Goal: Find specific page/section: Find specific page/section

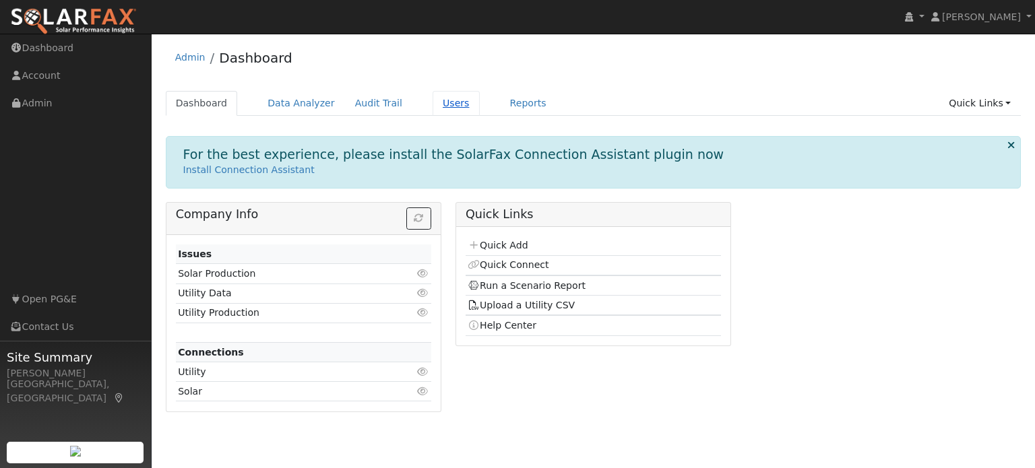
click at [433, 104] on link "Users" at bounding box center [456, 103] width 47 height 25
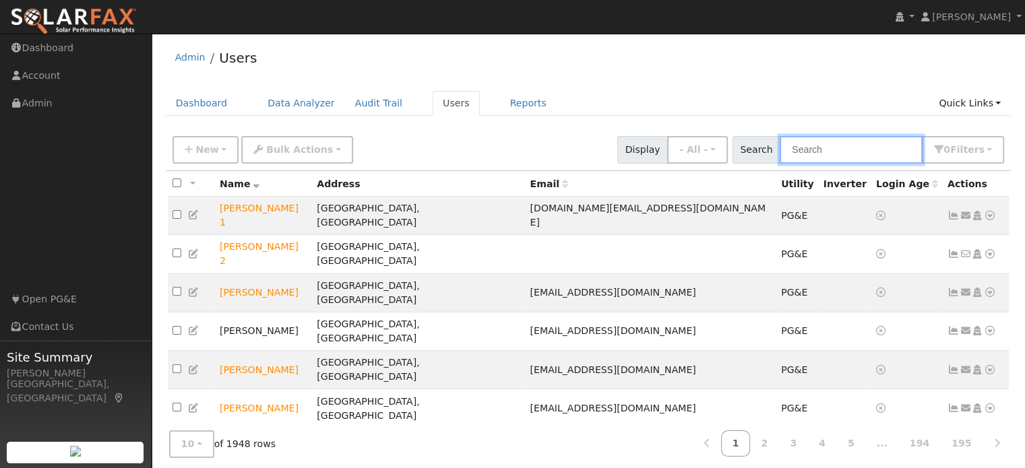
click at [818, 146] on input "text" at bounding box center [851, 150] width 143 height 28
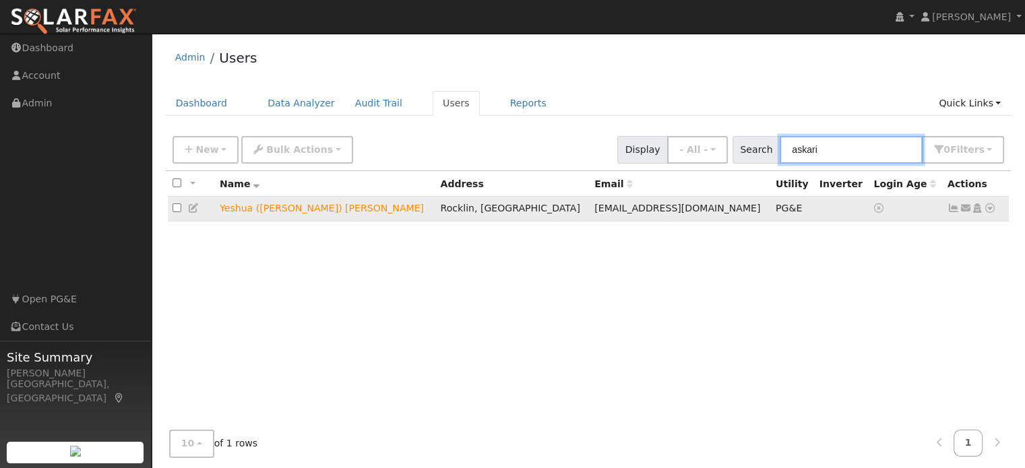
type input "askari"
click at [993, 212] on icon at bounding box center [990, 208] width 12 height 9
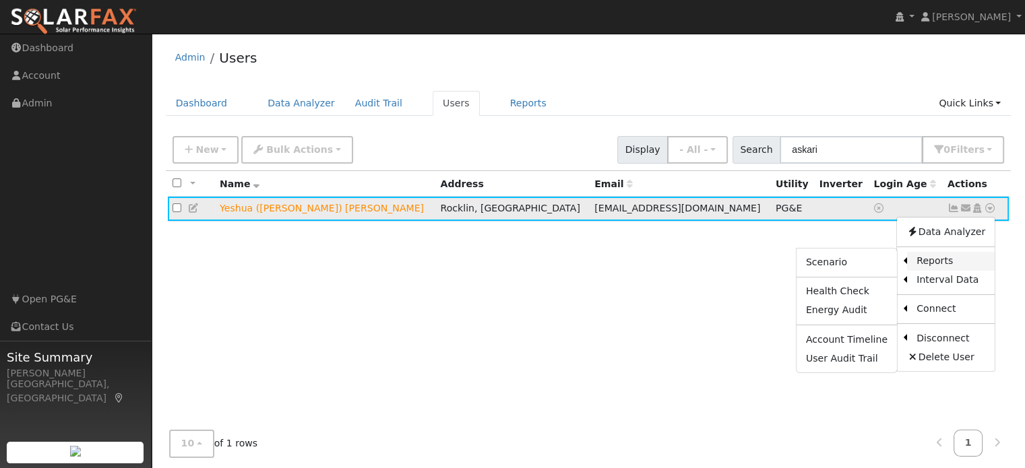
click at [944, 262] on link "Reports" at bounding box center [951, 261] width 88 height 19
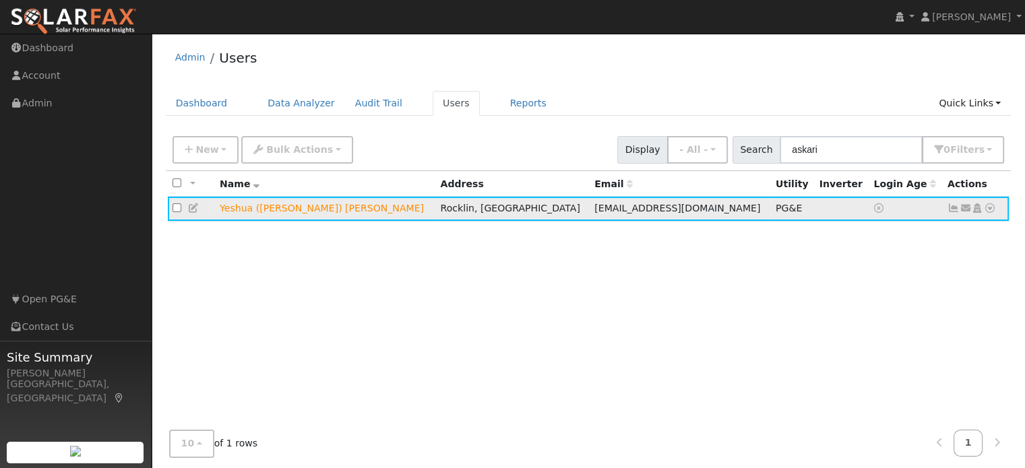
click at [989, 211] on icon at bounding box center [990, 208] width 12 height 9
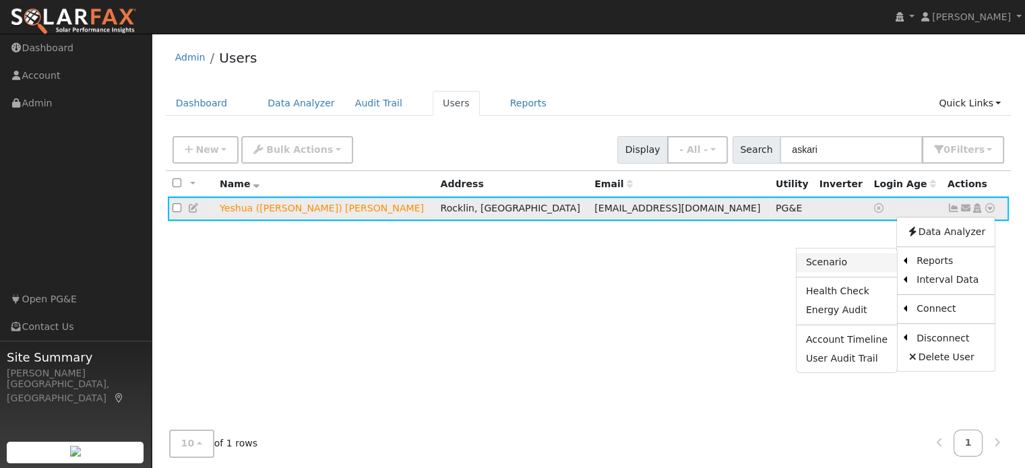
click at [846, 262] on link "Scenario" at bounding box center [847, 262] width 100 height 19
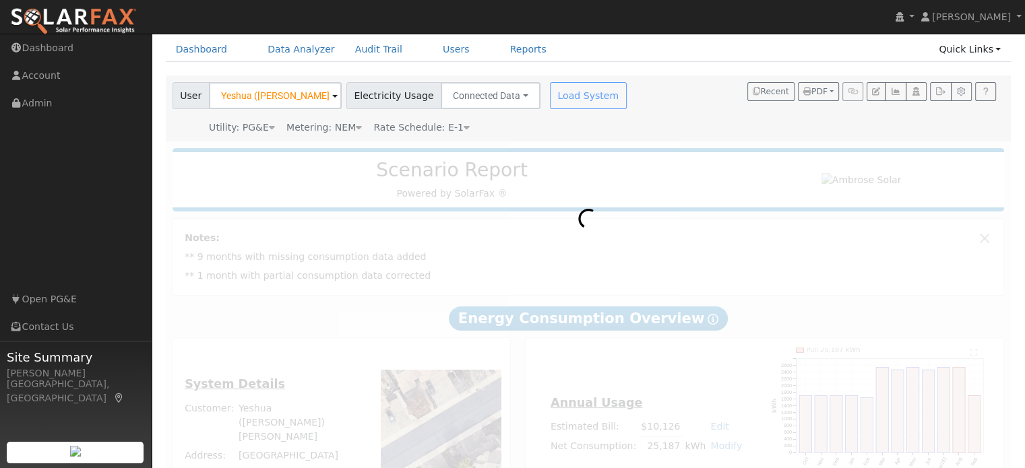
scroll to position [120, 0]
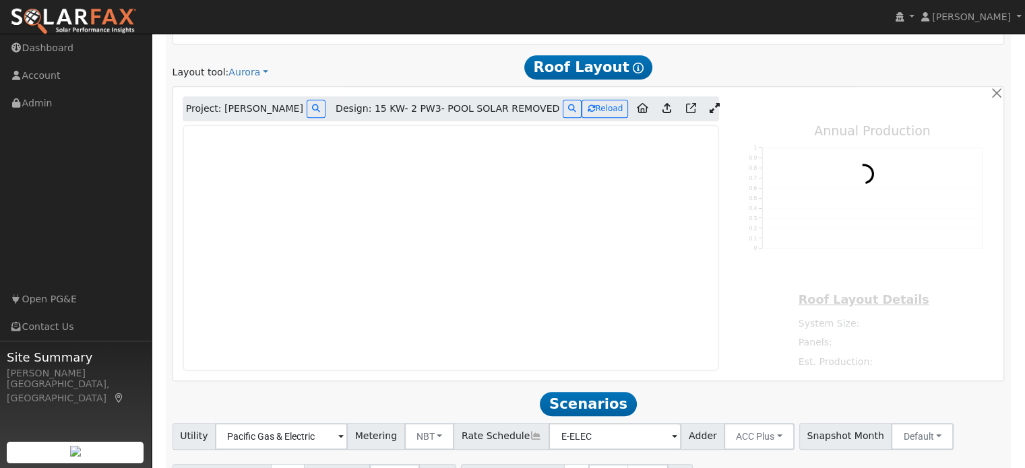
type input "21042"
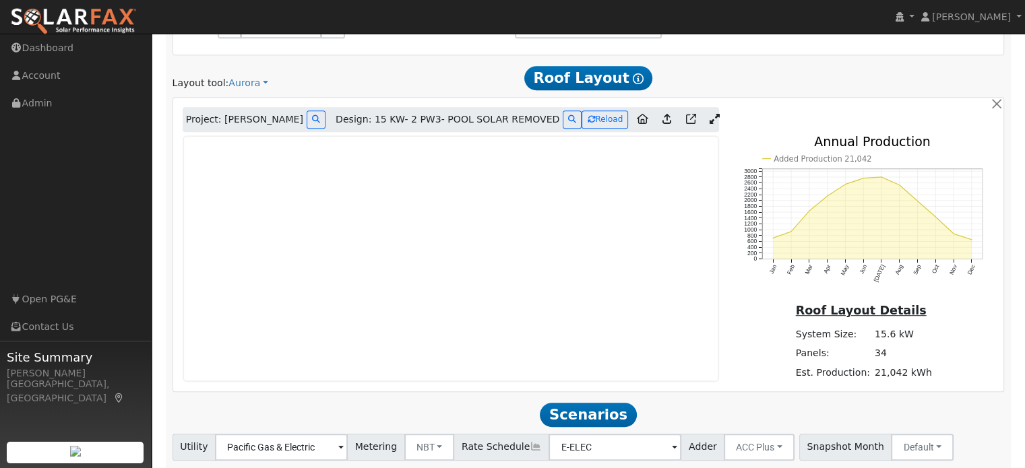
scroll to position [736, 0]
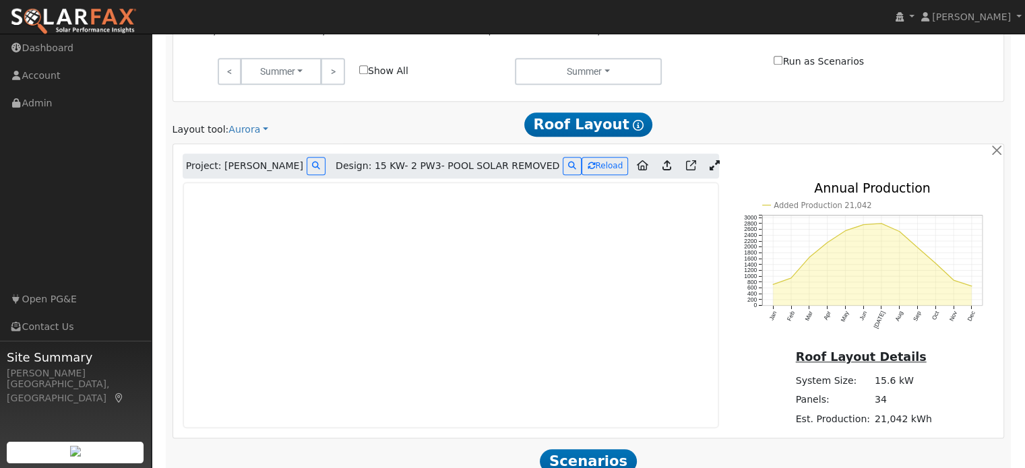
click at [709, 169] on icon at bounding box center [714, 165] width 10 height 10
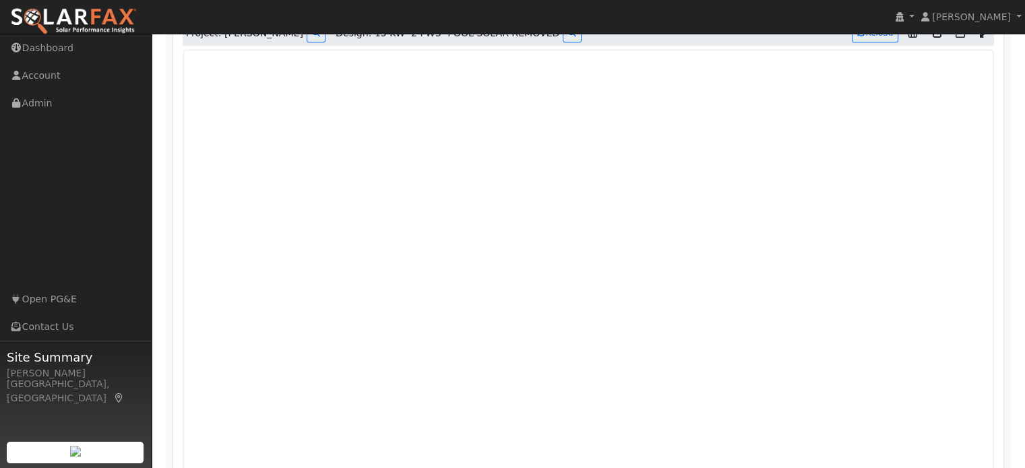
scroll to position [907, 0]
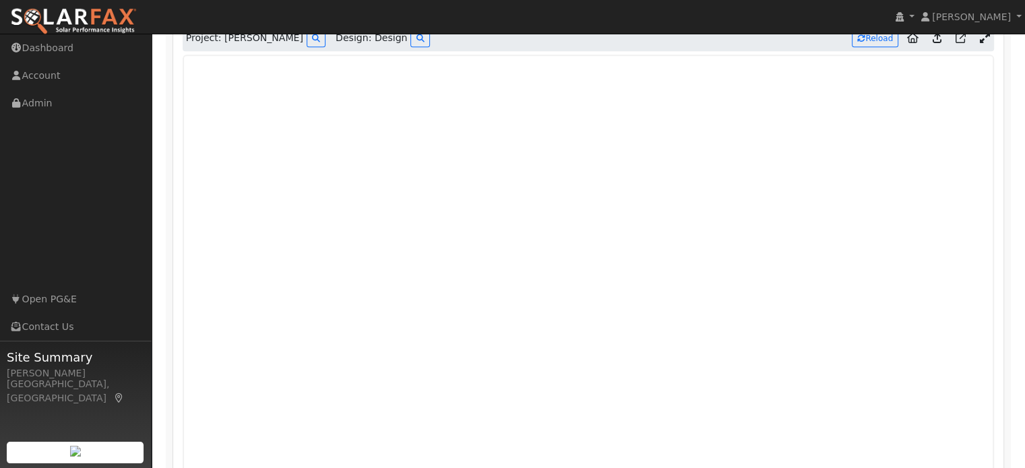
scroll to position [880, 0]
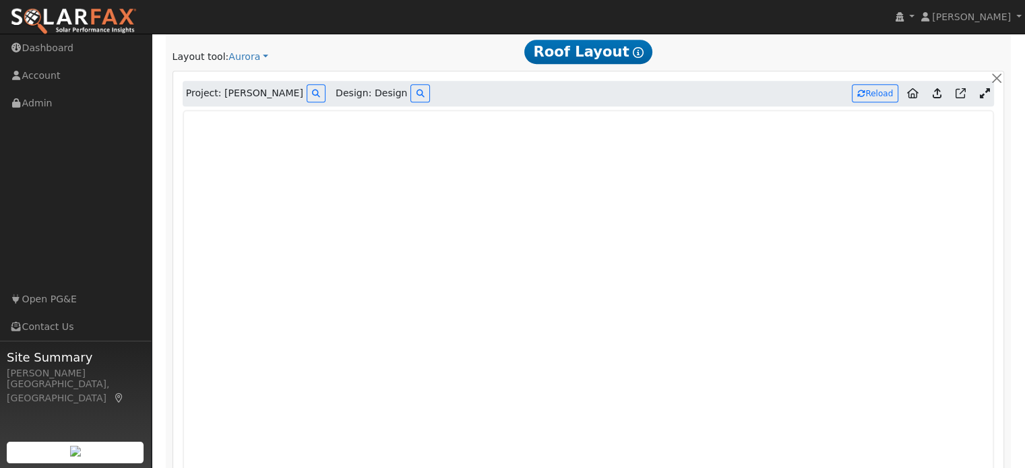
click at [299, 61] on div "Layout tool: Aurora Google Solar Scanifly Aurora" at bounding box center [307, 57] width 268 height 14
click at [355, 53] on div "Layout tool: Aurora Google Solar Scanifly Aurora" at bounding box center [307, 57] width 268 height 14
